Goal: Find specific page/section: Find specific page/section

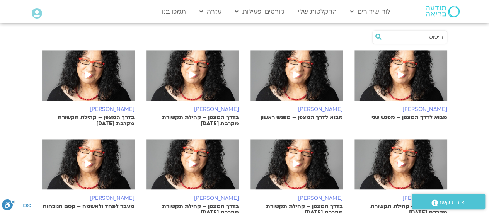
scroll to position [276, 0]
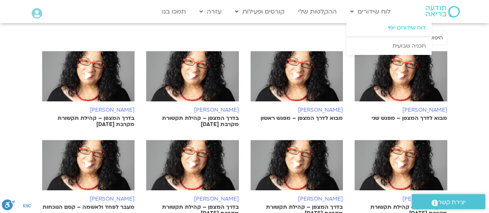
click at [394, 24] on link "לוח שידורים יומי" at bounding box center [389, 28] width 85 height 18
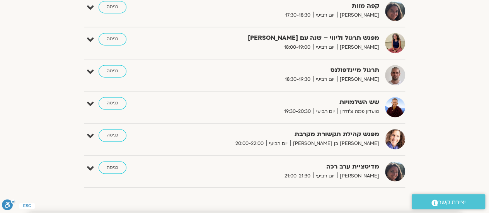
scroll to position [564, 0]
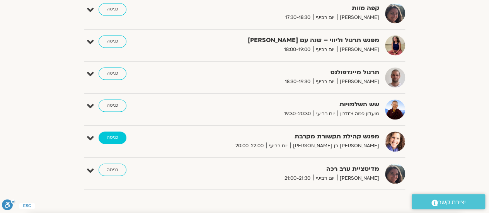
click at [117, 138] on link "כניסה" at bounding box center [113, 138] width 28 height 12
